Goal: Task Accomplishment & Management: Use online tool/utility

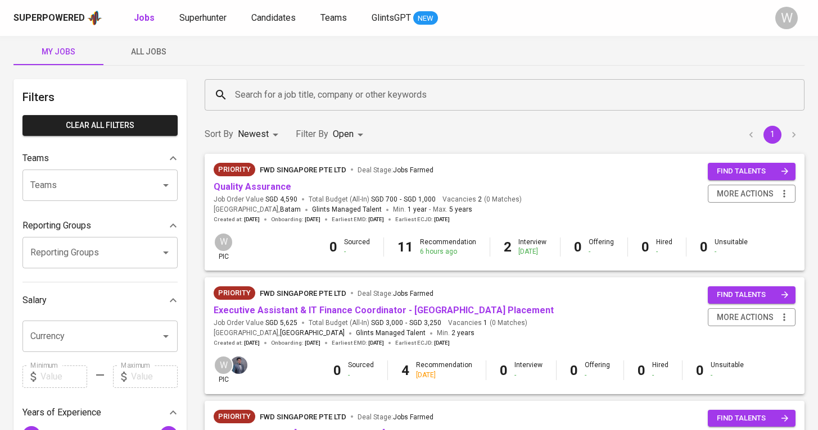
scroll to position [13, 0]
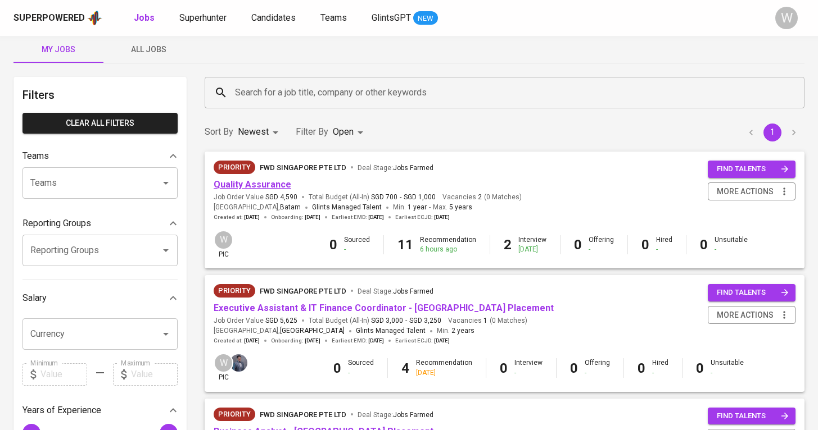
click at [273, 183] on link "Quality Assurance" at bounding box center [253, 184] width 78 height 11
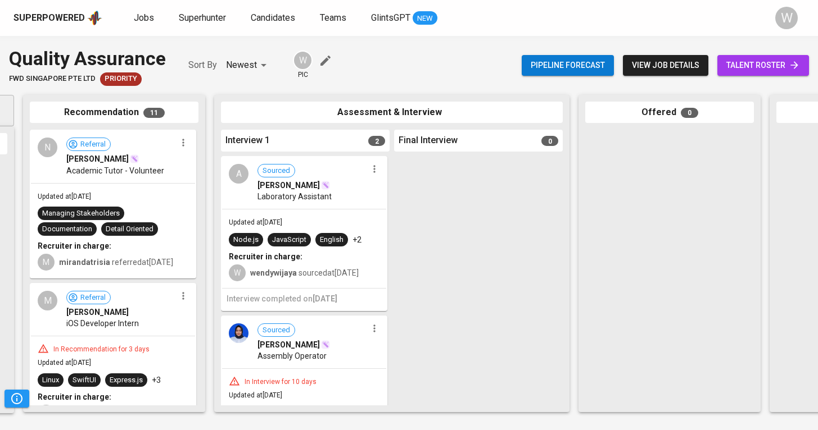
scroll to position [0, 200]
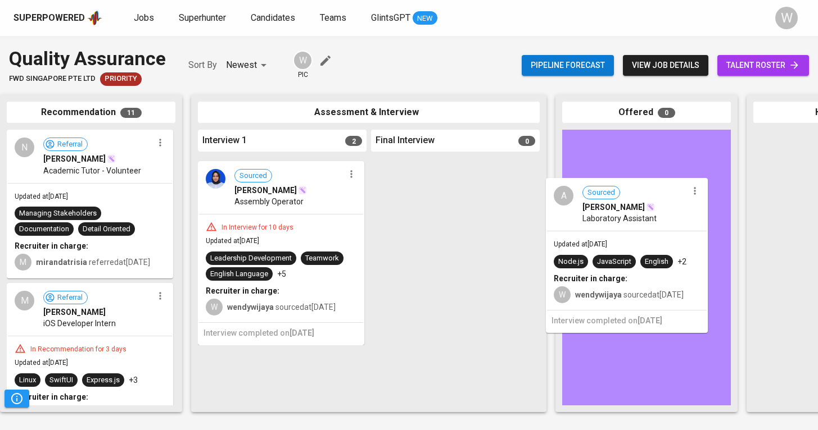
drag, startPoint x: 271, startPoint y: 242, endPoint x: 617, endPoint y: 265, distance: 346.9
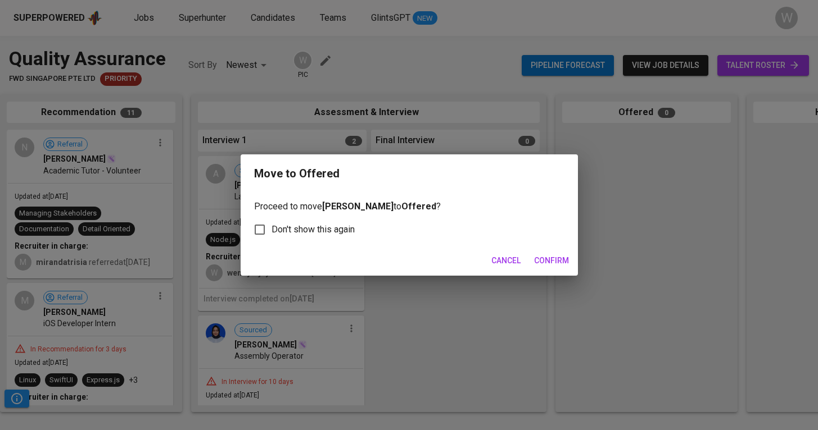
click at [555, 264] on span "Confirm" at bounding box center [551, 261] width 35 height 14
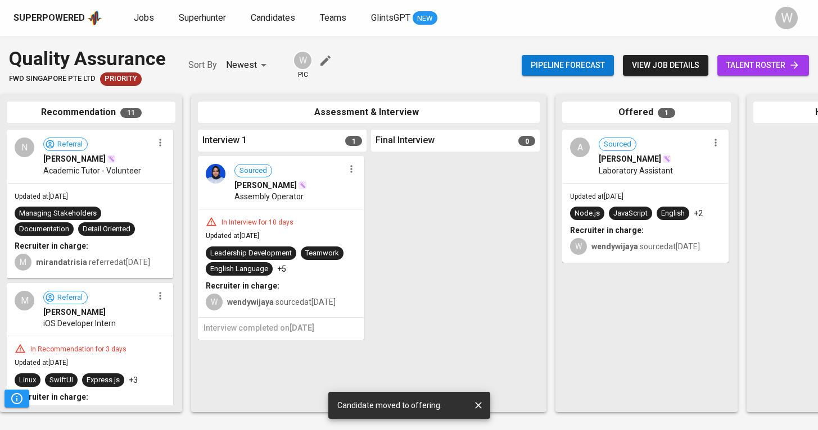
click at [350, 167] on icon "button" at bounding box center [351, 169] width 11 height 11
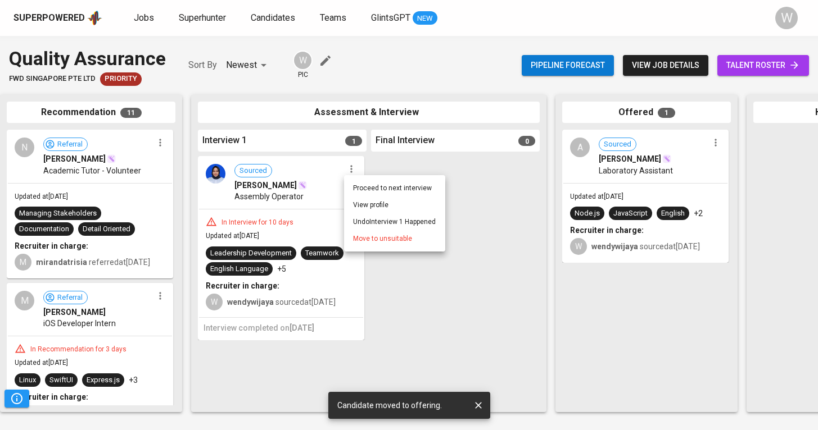
click at [361, 242] on span "Move to unsuitable" at bounding box center [382, 239] width 59 height 10
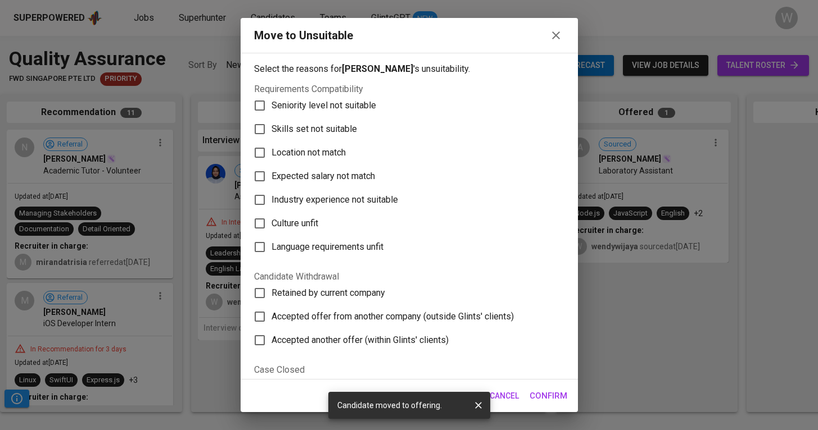
click at [314, 128] on span "Skills set not suitable" at bounding box center [313, 129] width 85 height 13
click at [271, 128] on input "Skills set not suitable" at bounding box center [260, 129] width 24 height 24
checkbox input "true"
click at [552, 400] on span "Confirm" at bounding box center [548, 396] width 38 height 15
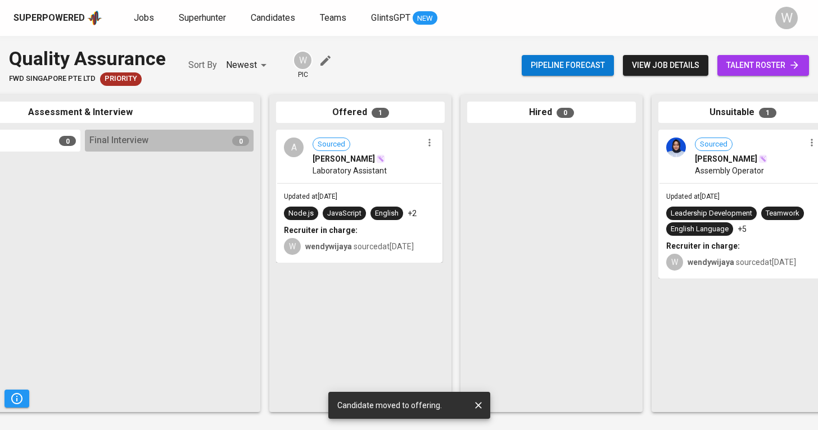
scroll to position [0, 520]
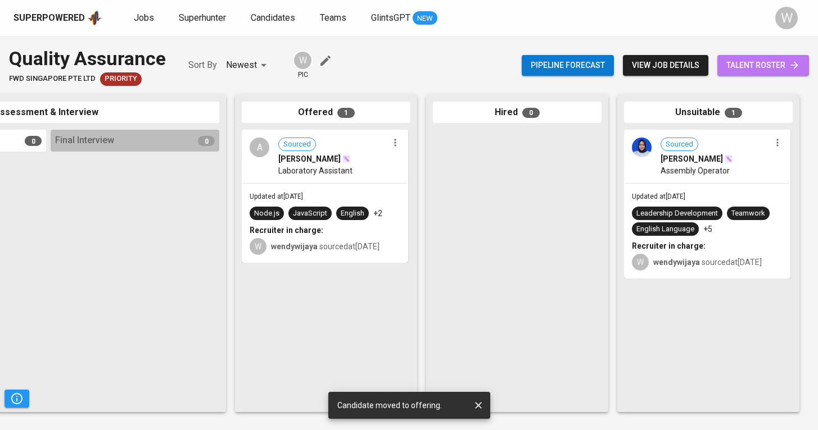
click at [770, 71] on span "talent roster" at bounding box center [763, 65] width 74 height 14
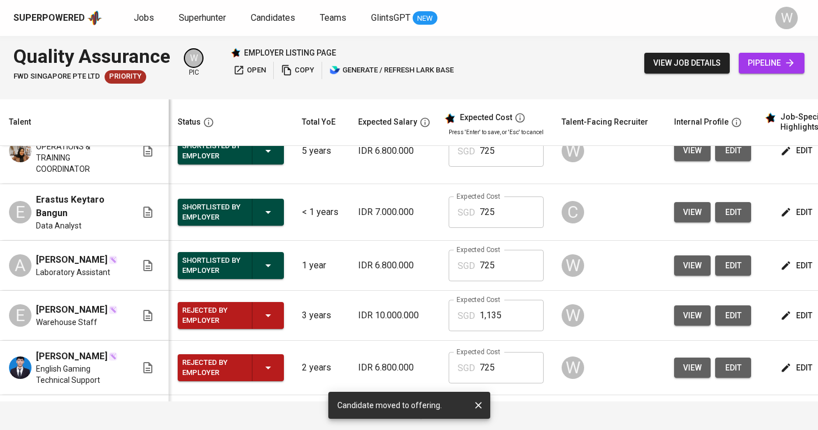
click at [708, 161] on div "view edit" at bounding box center [712, 150] width 77 height 21
click at [698, 158] on span "view" at bounding box center [692, 151] width 19 height 14
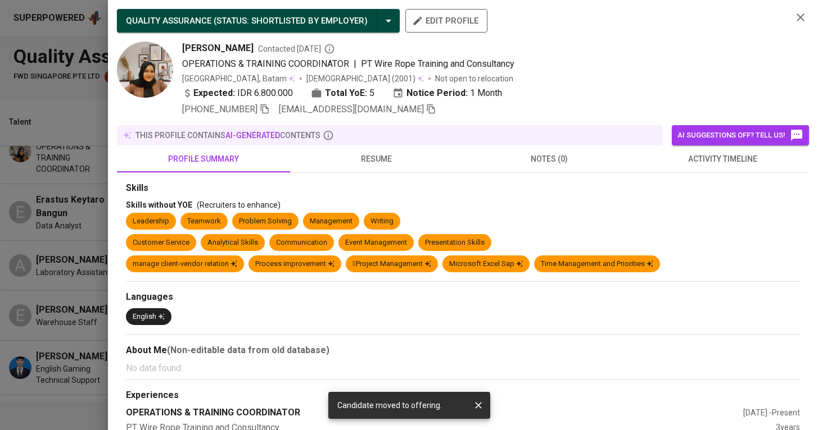
click at [426, 108] on icon "button" at bounding box center [431, 109] width 10 height 10
click at [81, 145] on div at bounding box center [409, 215] width 818 height 430
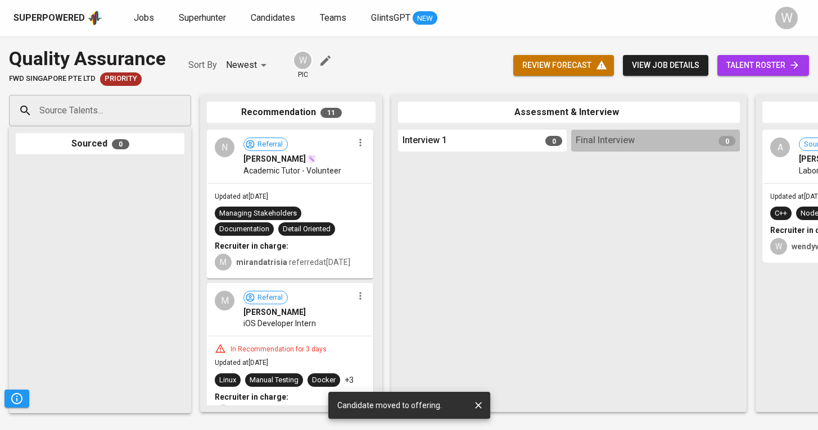
click at [116, 121] on div "Source Talents..." at bounding box center [100, 110] width 182 height 31
paste input "[EMAIL_ADDRESS][DOMAIN_NAME]"
type input "[EMAIL_ADDRESS][DOMAIN_NAME]"
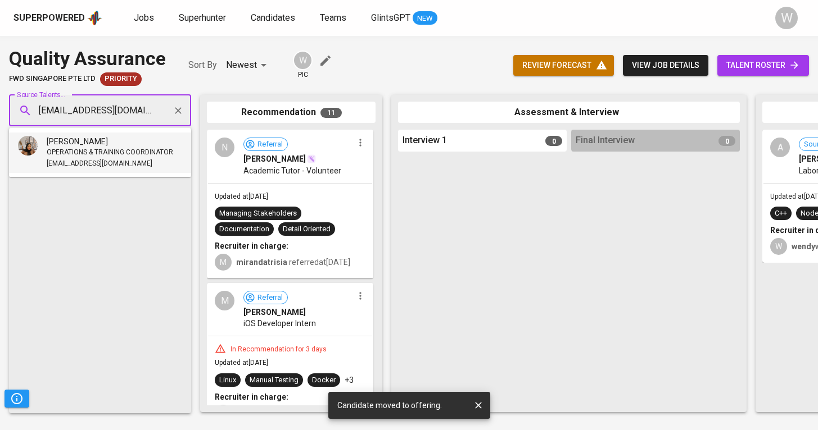
click at [102, 150] on span "OPERATIONS & TRAINING COORDINATOR" at bounding box center [110, 152] width 126 height 11
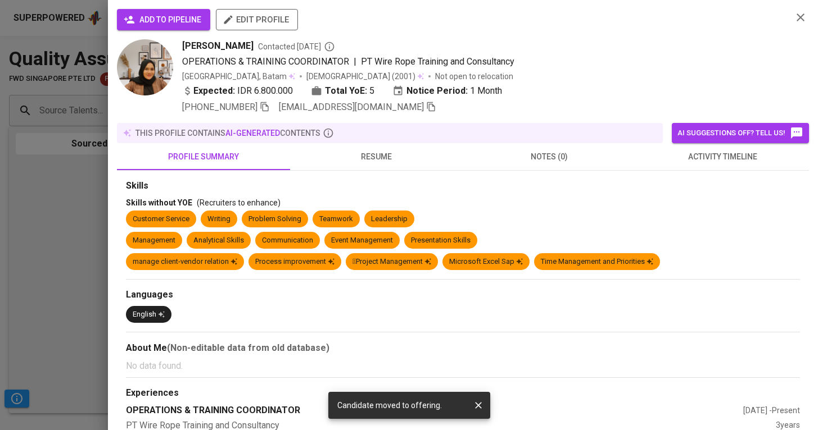
click at [165, 24] on span "add to pipeline" at bounding box center [163, 20] width 75 height 14
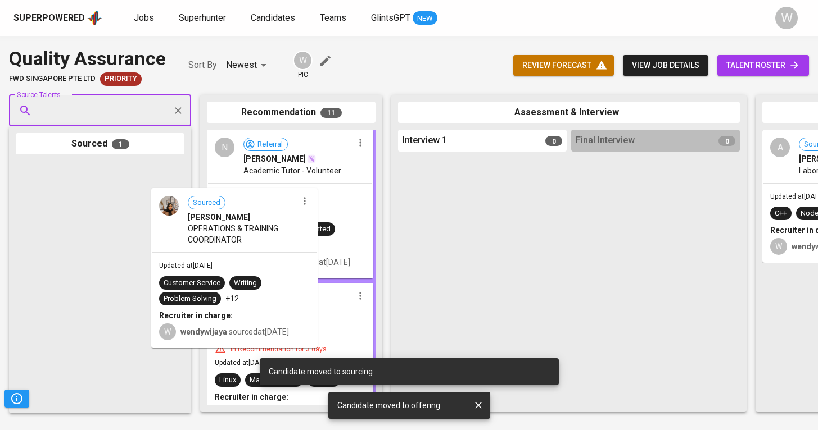
drag, startPoint x: 151, startPoint y: 226, endPoint x: 295, endPoint y: 256, distance: 146.9
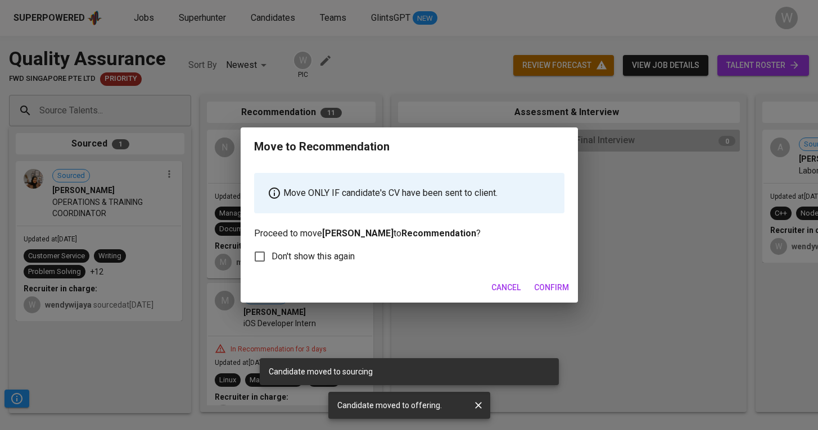
click at [569, 288] on button "Confirm" at bounding box center [551, 288] width 44 height 21
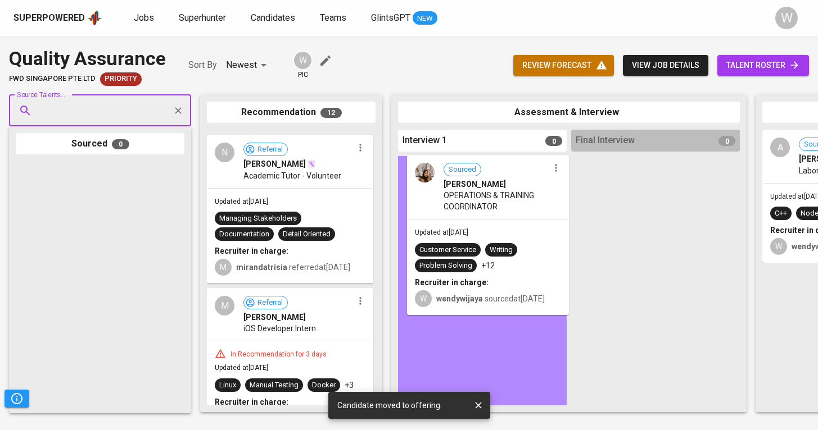
drag, startPoint x: 288, startPoint y: 162, endPoint x: 492, endPoint y: 188, distance: 205.6
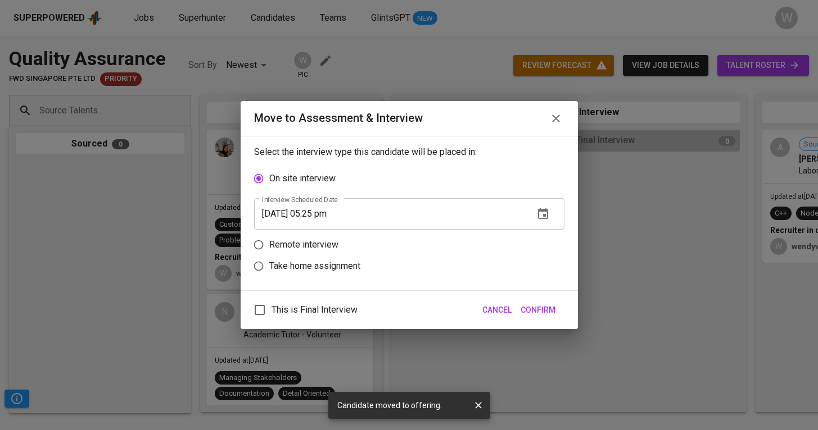
click at [324, 244] on p "Remote interview" at bounding box center [303, 244] width 69 height 13
click at [269, 244] on input "Remote interview" at bounding box center [258, 244] width 21 height 21
radio input "true"
click at [536, 317] on button "Confirm" at bounding box center [538, 310] width 44 height 21
